Goal: Find specific page/section: Find specific page/section

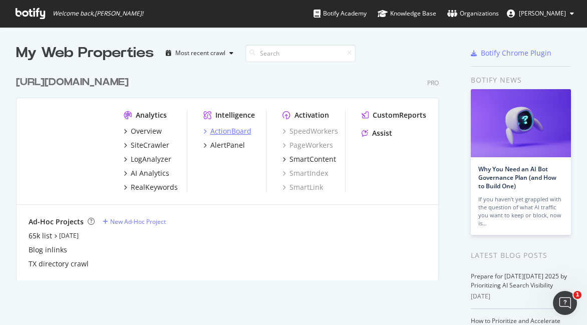
click at [217, 129] on div "ActionBoard" at bounding box center [230, 131] width 41 height 10
